Goal: Task Accomplishment & Management: Manage account settings

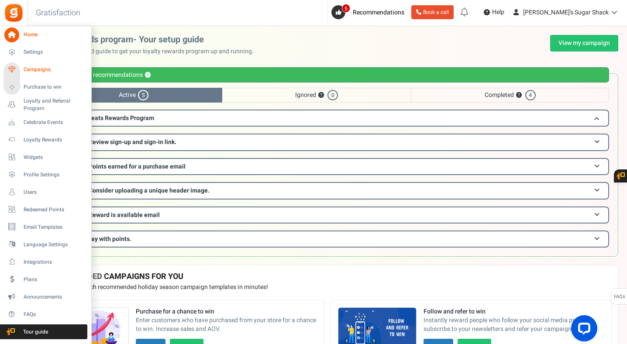
click at [38, 66] on link "Campaigns" at bounding box center [45, 69] width 84 height 15
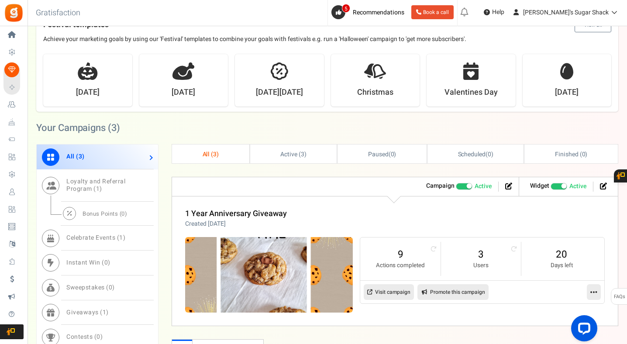
scroll to position [419, 0]
